Goal: Transaction & Acquisition: Subscribe to service/newsletter

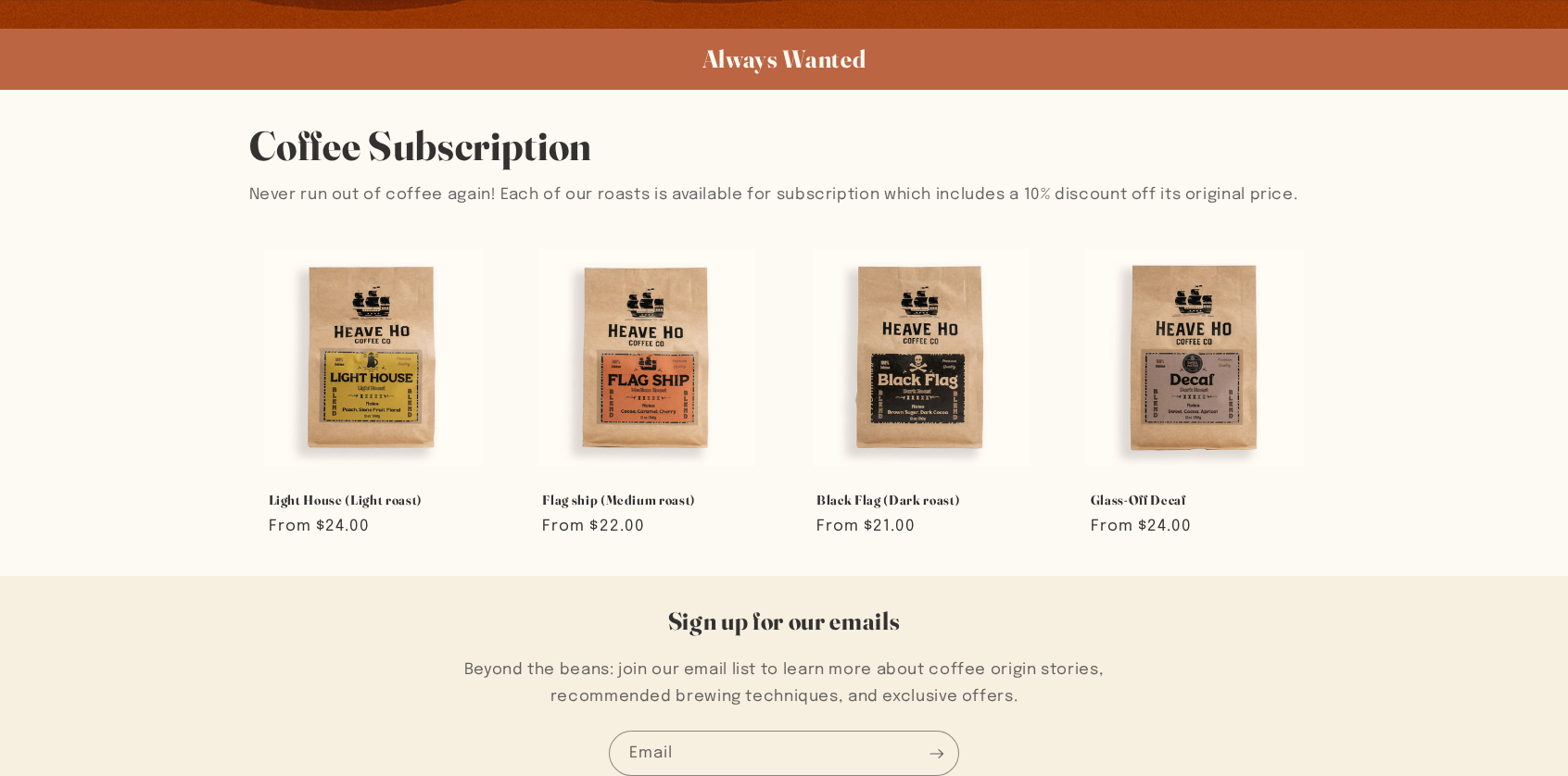
scroll to position [1111, 0]
click at [22, 418] on div "Coffee Subscription Never run out of coffee again! Each of our roasts is availa…" at bounding box center [784, 332] width 1568 height 486
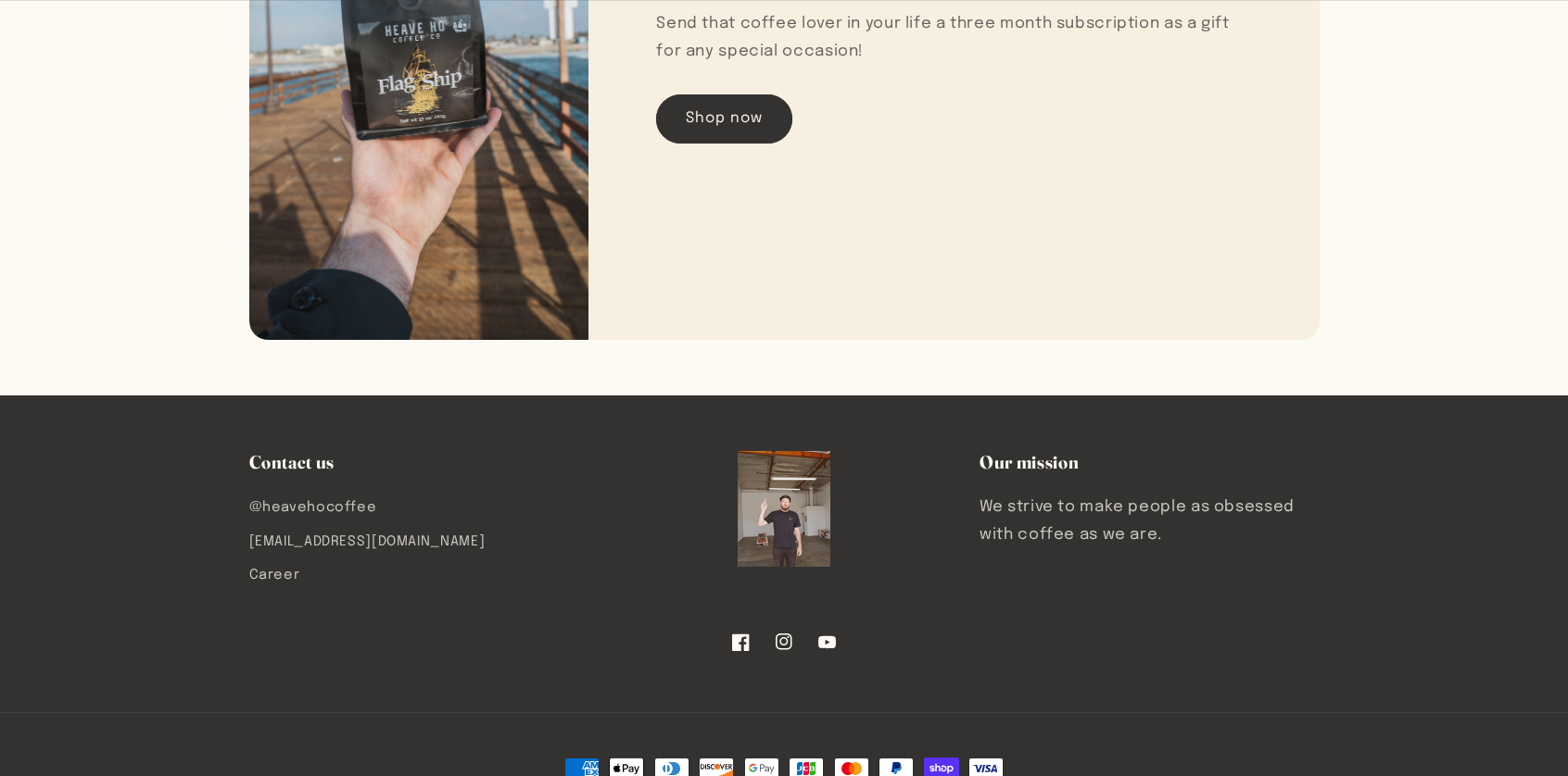
scroll to position [3148, 0]
click at [97, 505] on footer "Contact us @heavehocoffee hello@heavehocoffeeco.com Career Our mission We striv…" at bounding box center [784, 632] width 1568 height 474
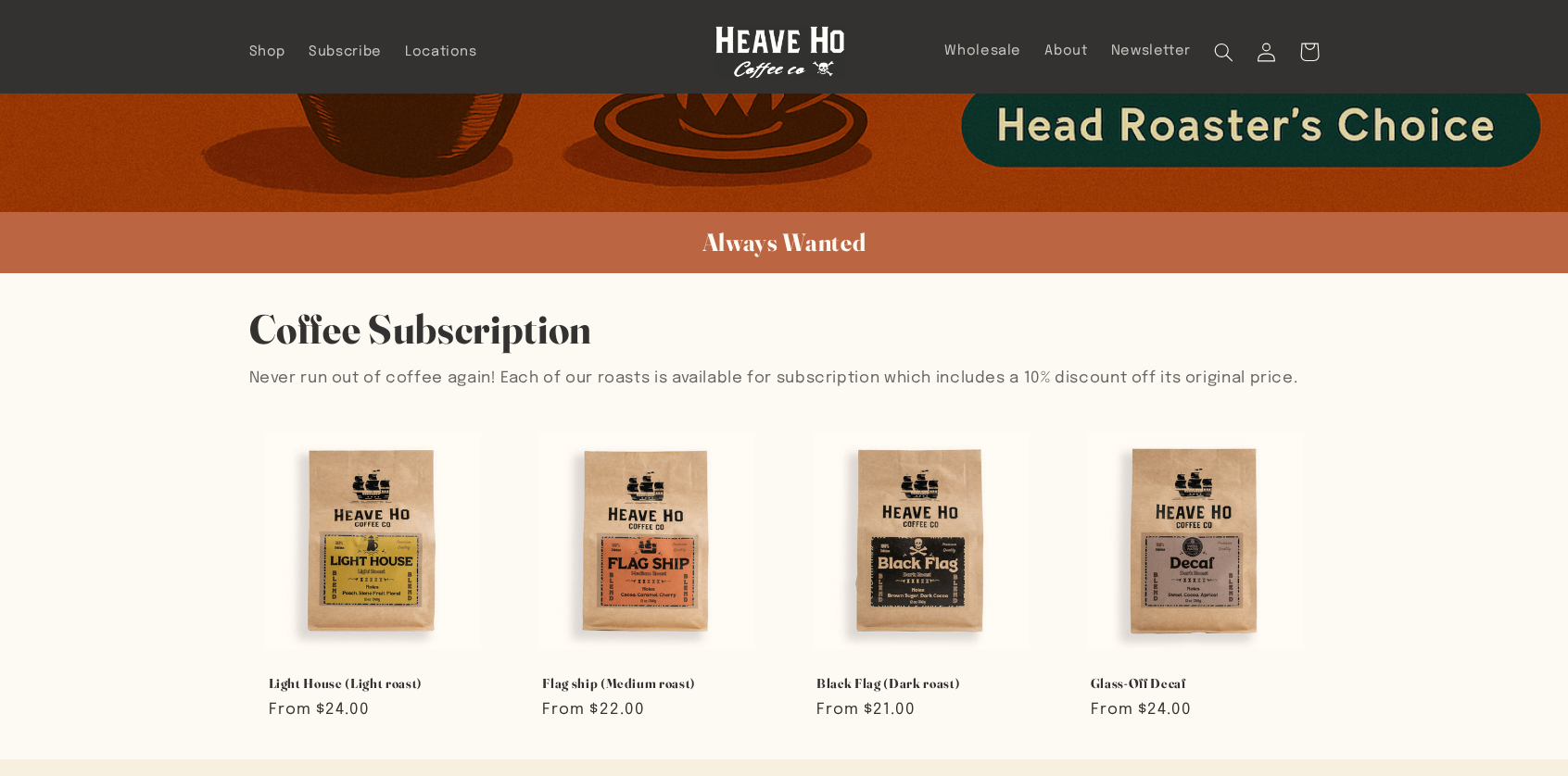
scroll to position [926, 0]
click at [95, 511] on div "Coffee Subscription Never run out of coffee again! Each of our roasts is availa…" at bounding box center [784, 517] width 1568 height 486
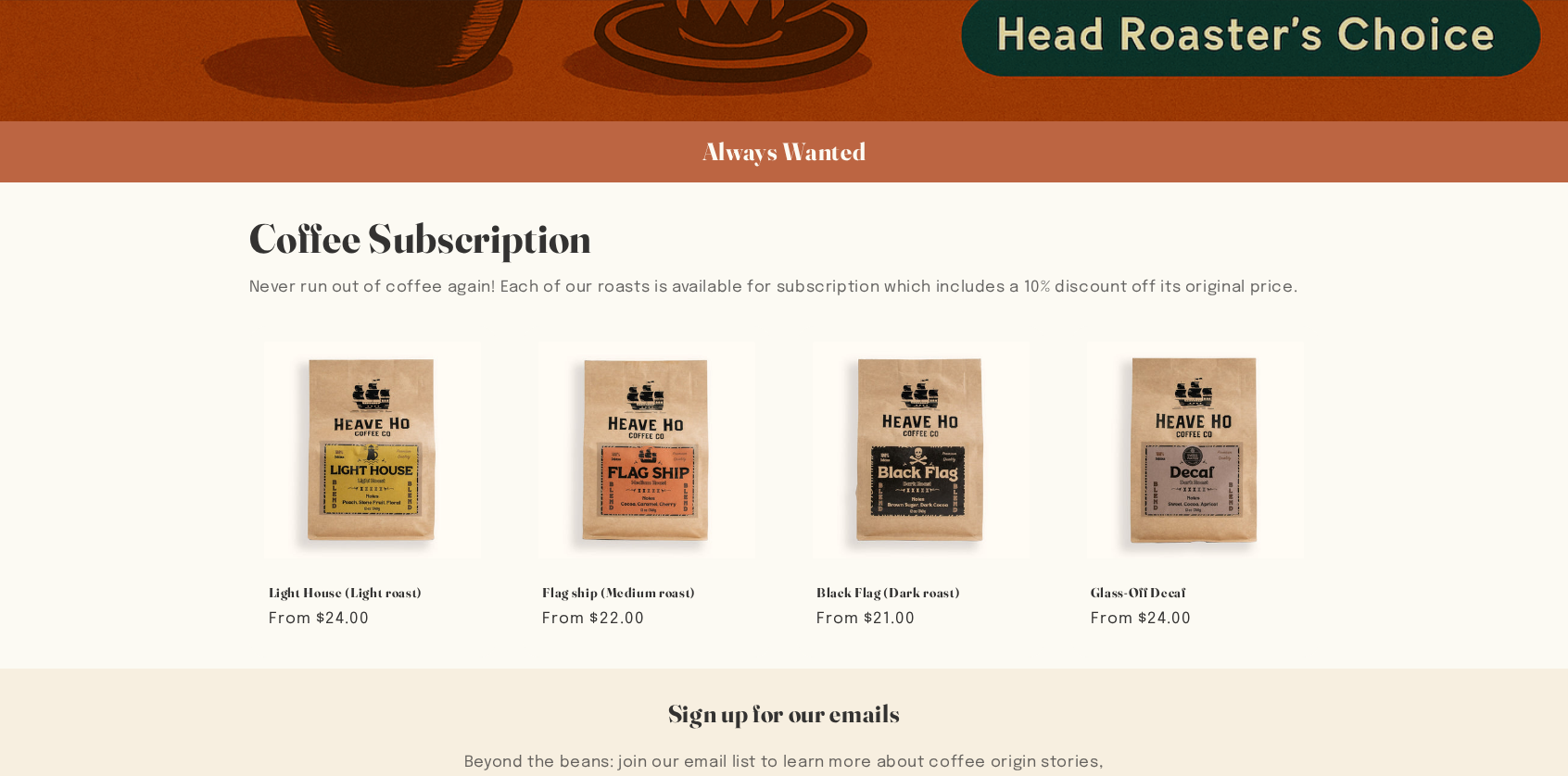
scroll to position [1017, 0]
click at [668, 585] on link "Flag ship (Medium roast)" at bounding box center [647, 593] width 209 height 17
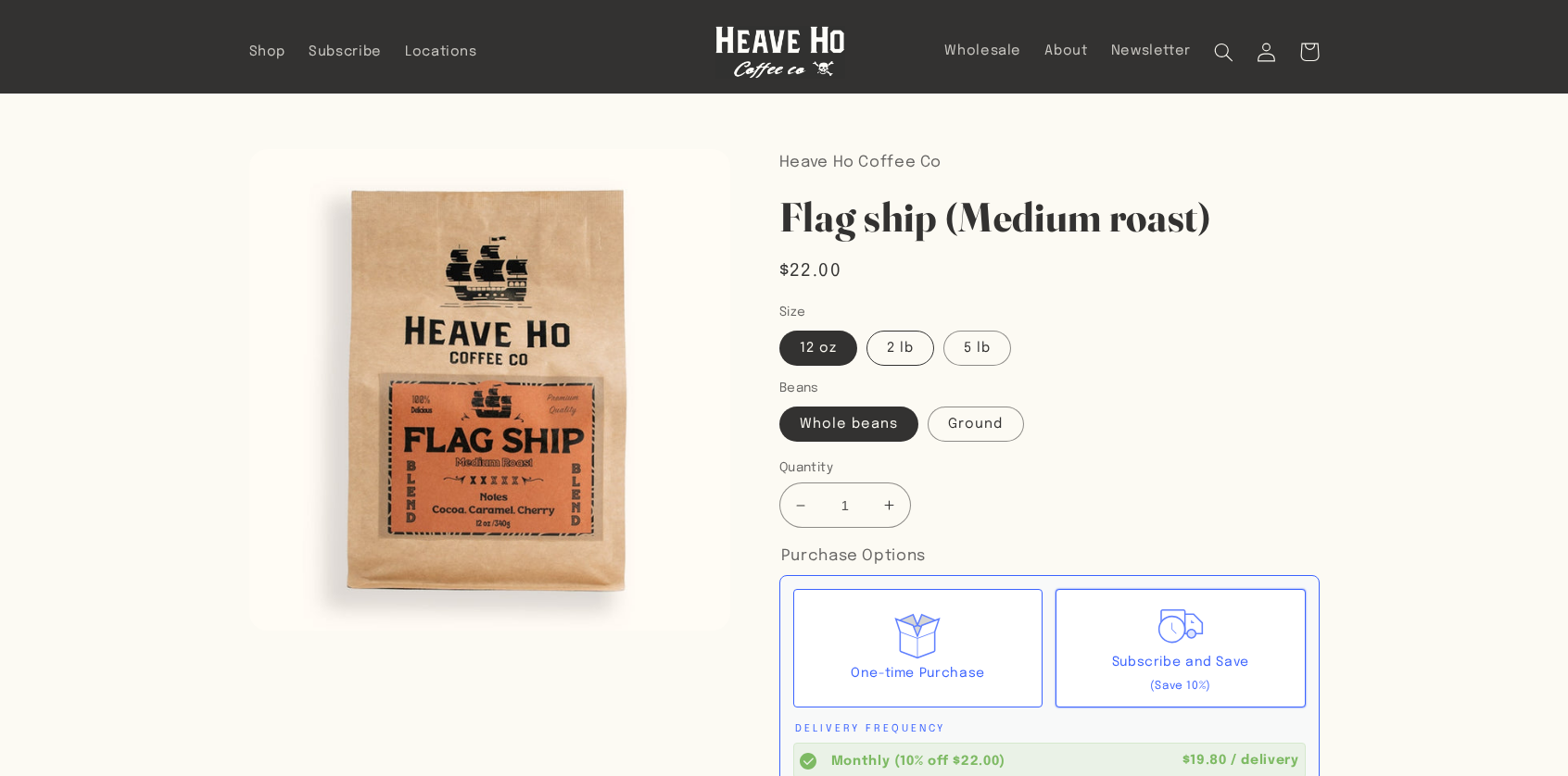
click at [886, 346] on label "2 lb" at bounding box center [900, 347] width 67 height 35
click at [867, 327] on input "2 lb" at bounding box center [866, 327] width 1 height 1
radio input "true"
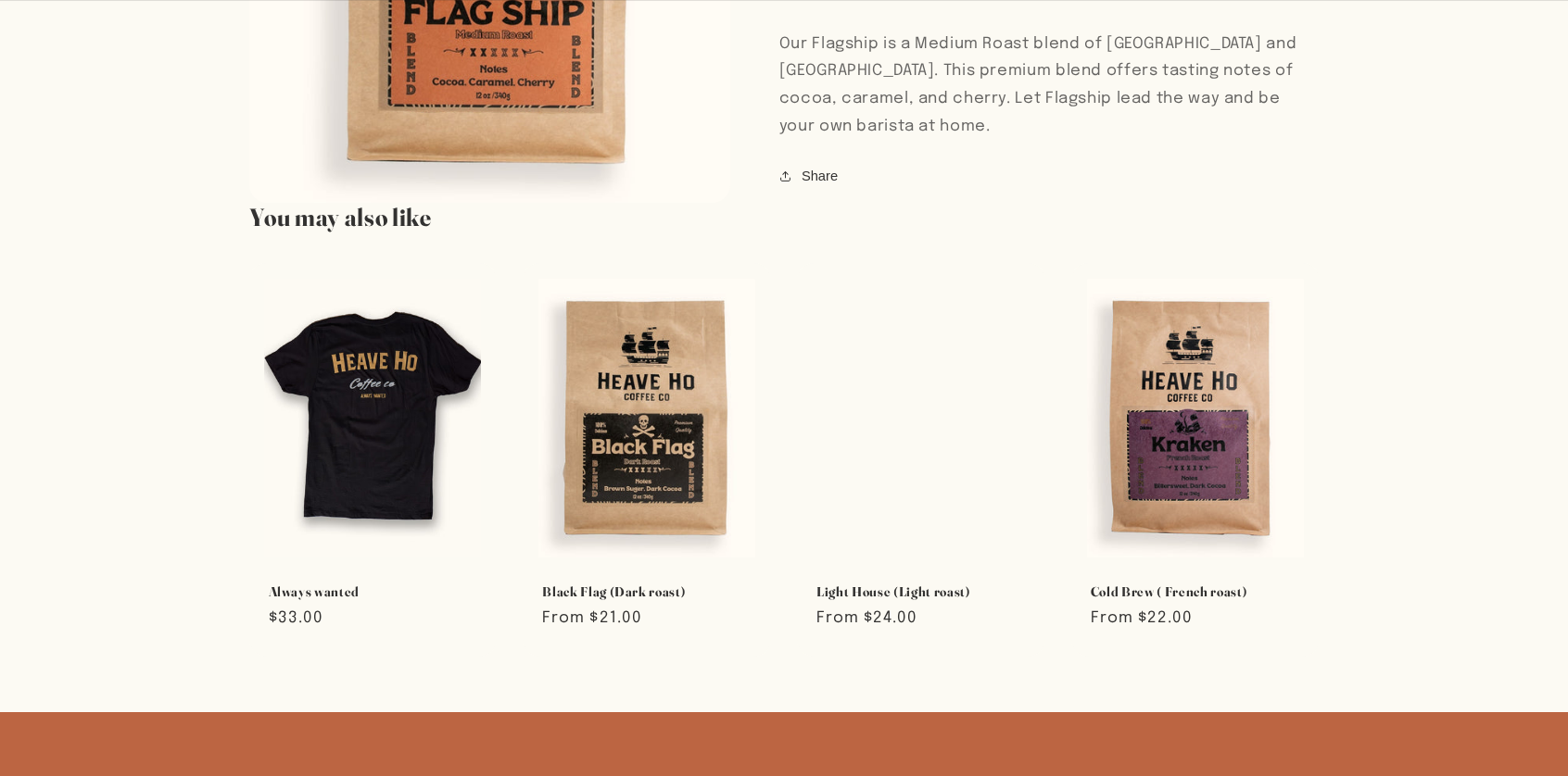
scroll to position [1296, 0]
